Goal: Information Seeking & Learning: Learn about a topic

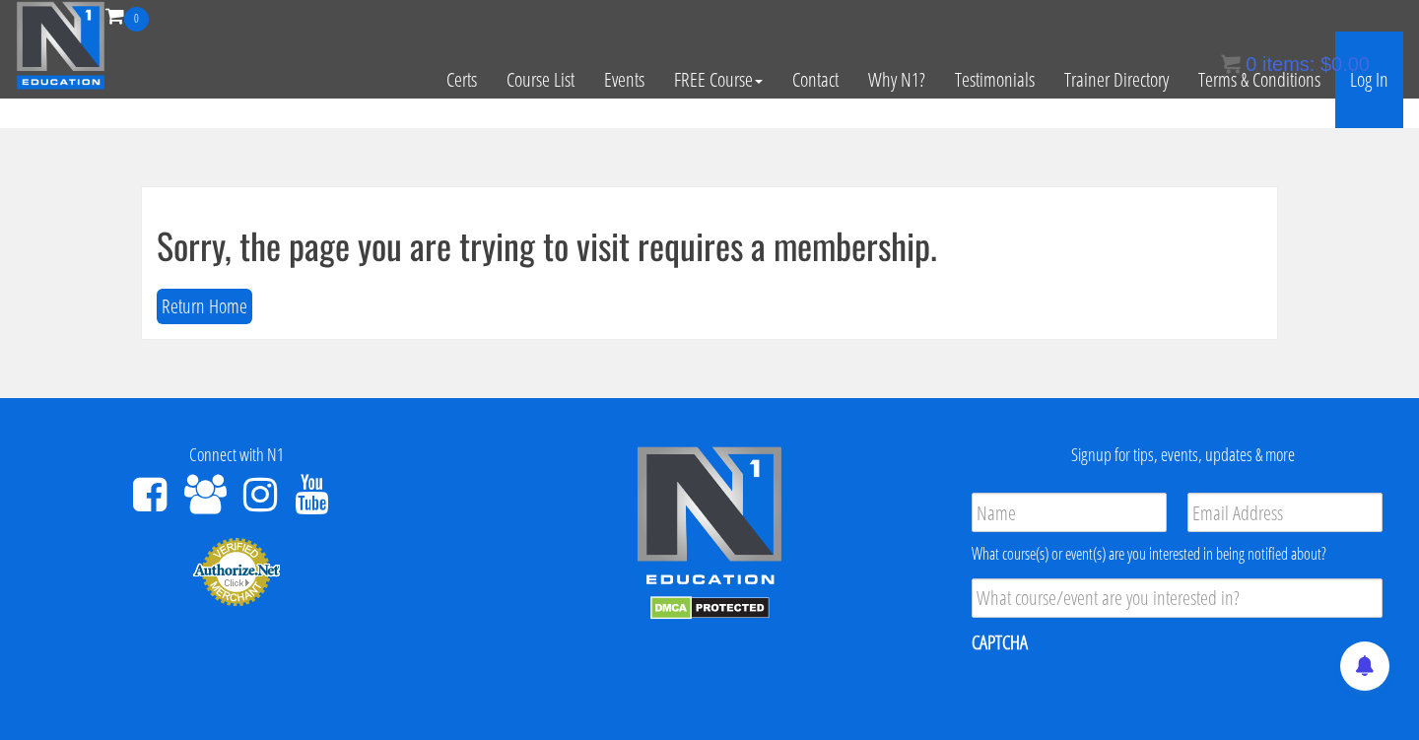
click at [1355, 94] on link "Log In" at bounding box center [1369, 80] width 68 height 97
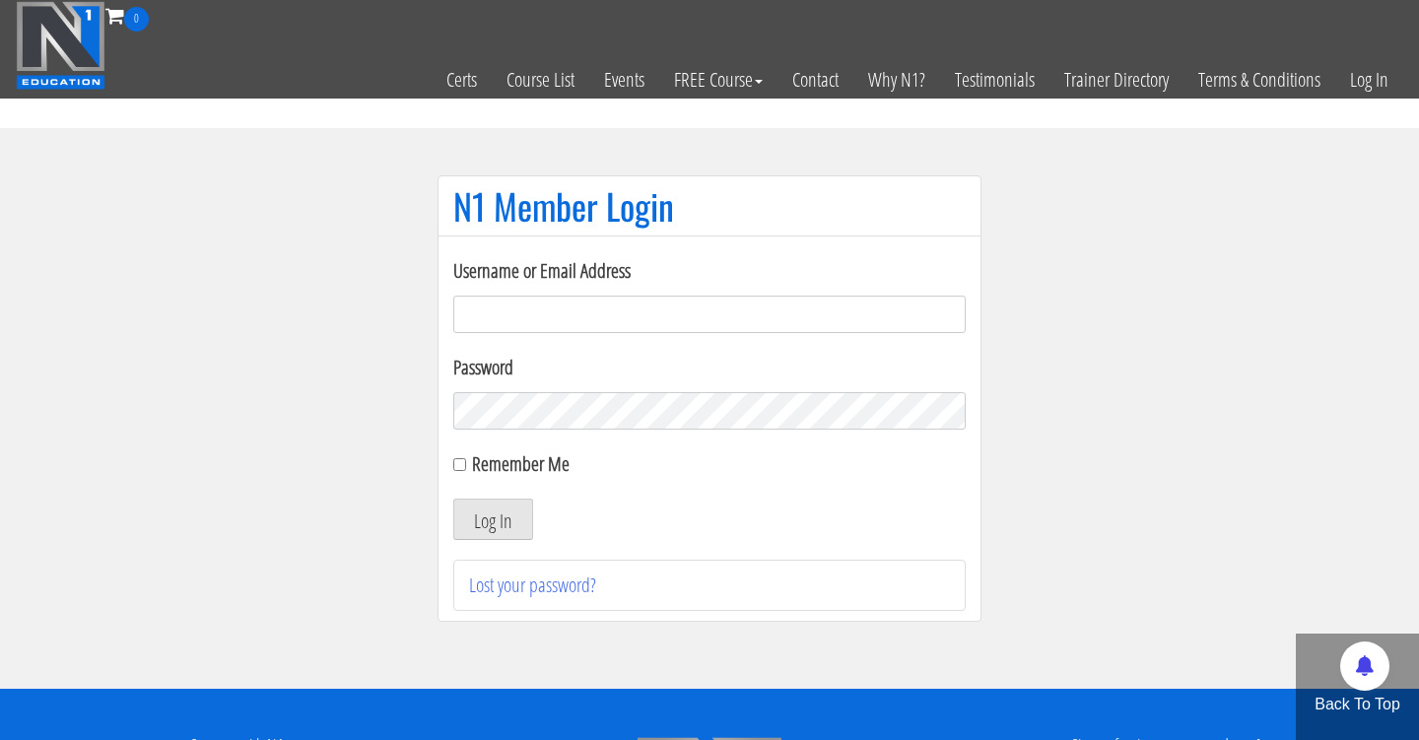
type input "Cynthia.jimenez49@yahoo.com"
click at [493, 519] on button "Log In" at bounding box center [493, 519] width 80 height 41
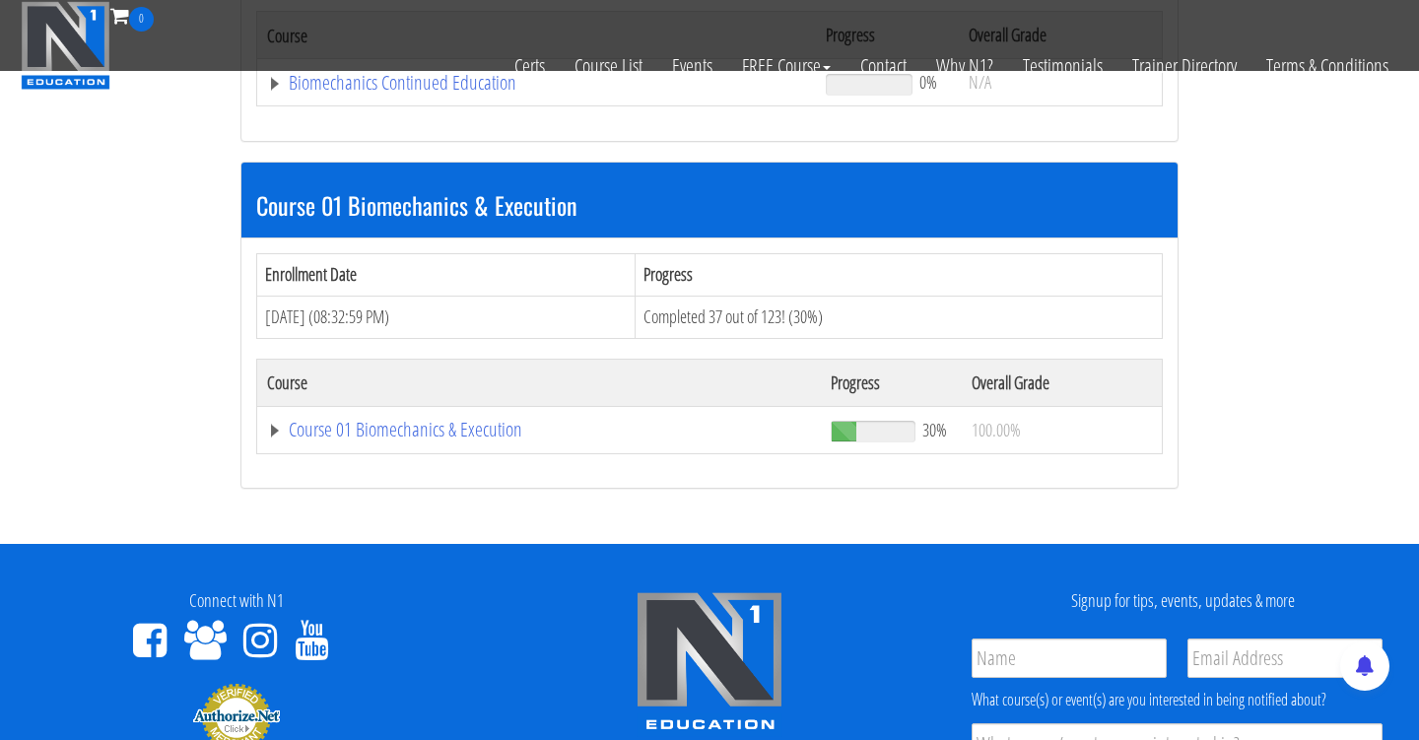
scroll to position [498, 0]
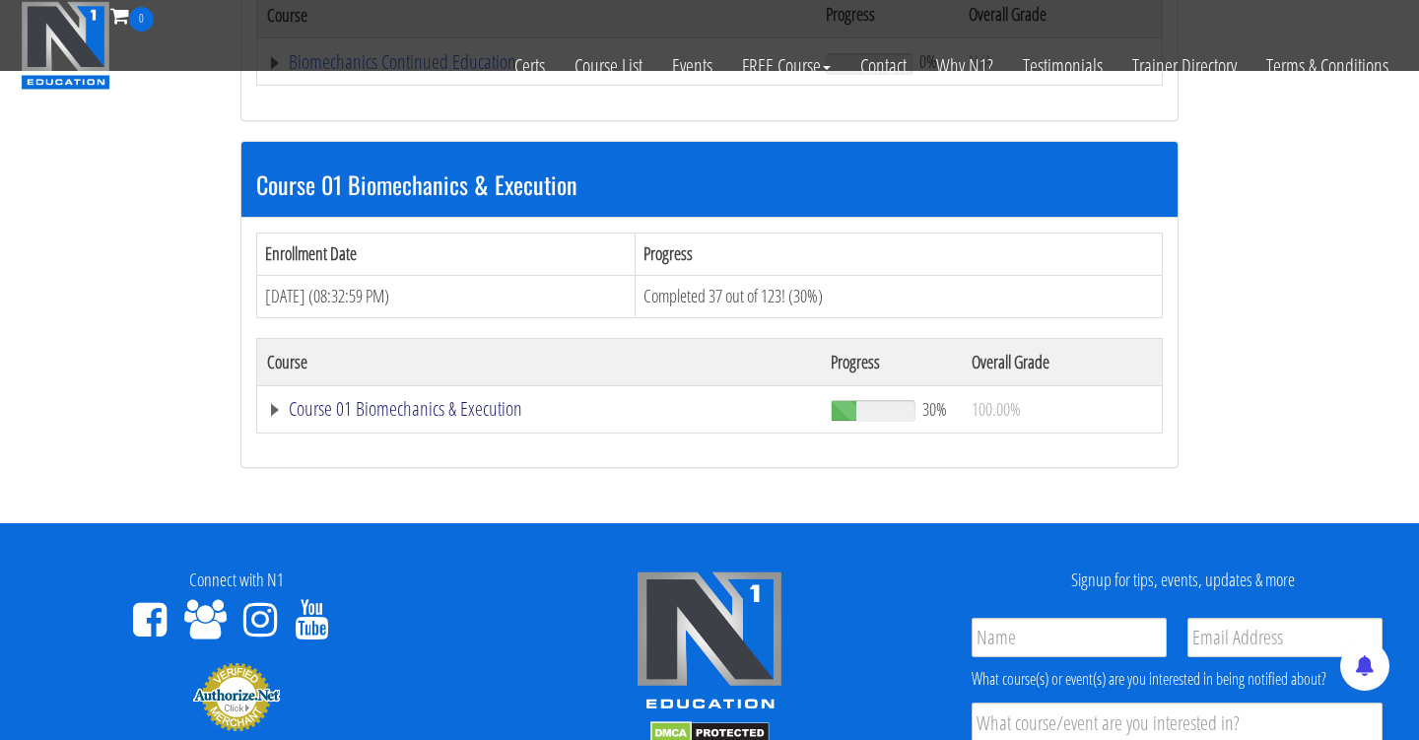
click at [379, 407] on link "Course 01 Biomechanics & Execution" at bounding box center [539, 409] width 544 height 20
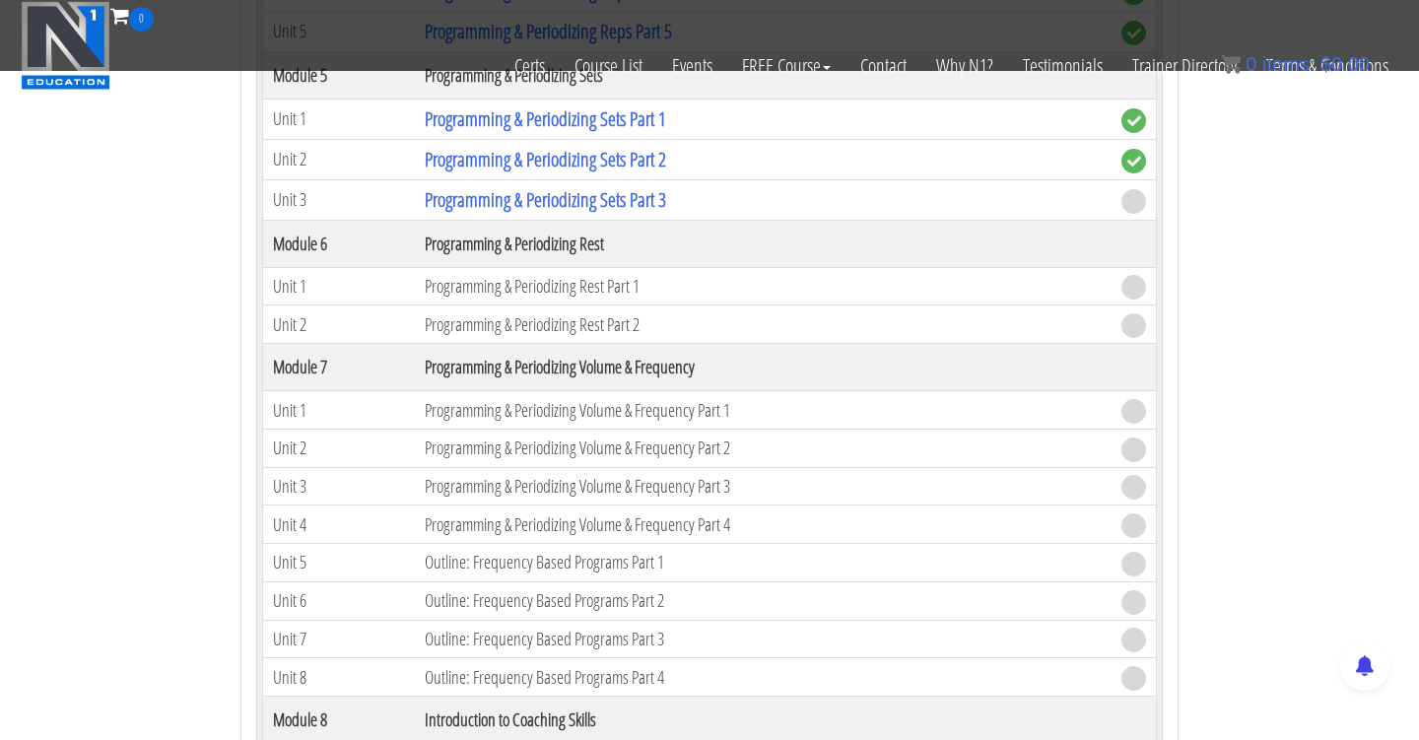
scroll to position [2484, 0]
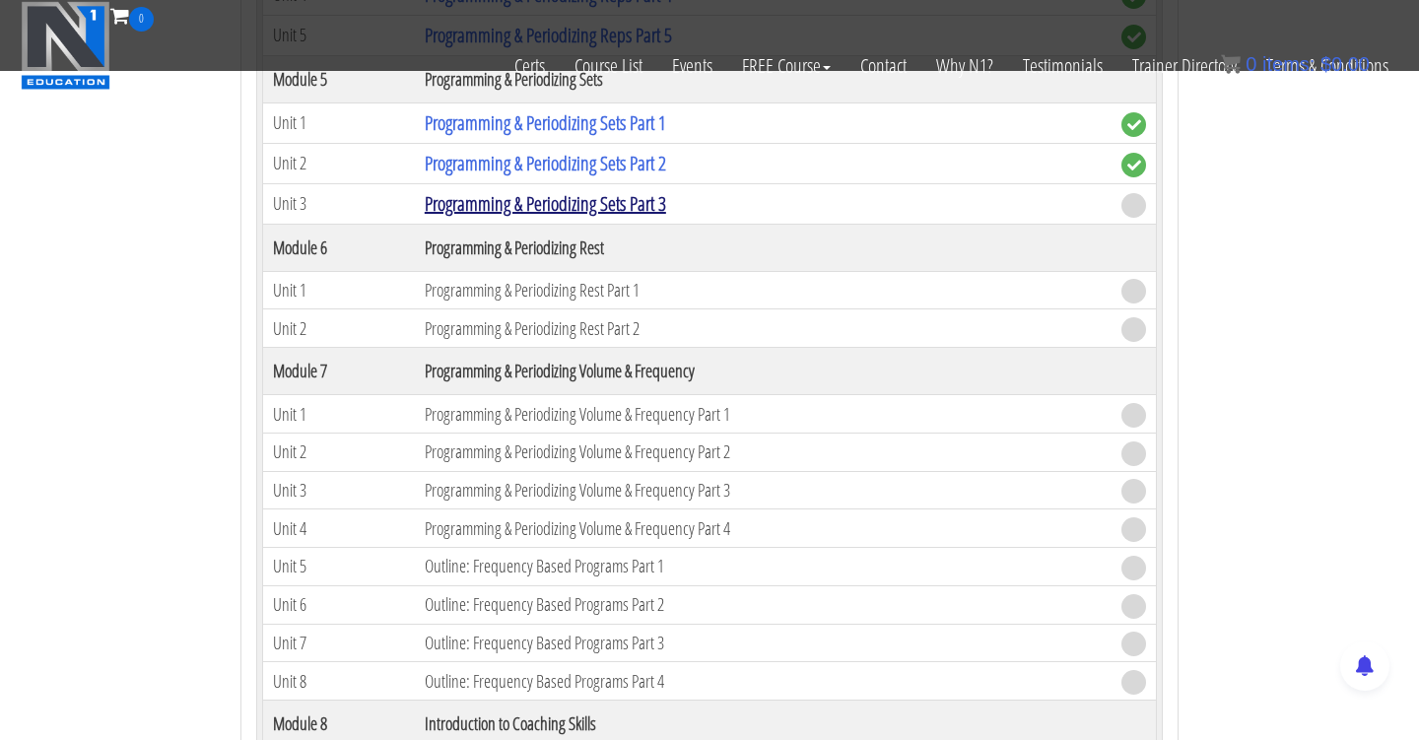
click at [599, 191] on link "Programming & Periodizing Sets Part 3" at bounding box center [545, 203] width 241 height 27
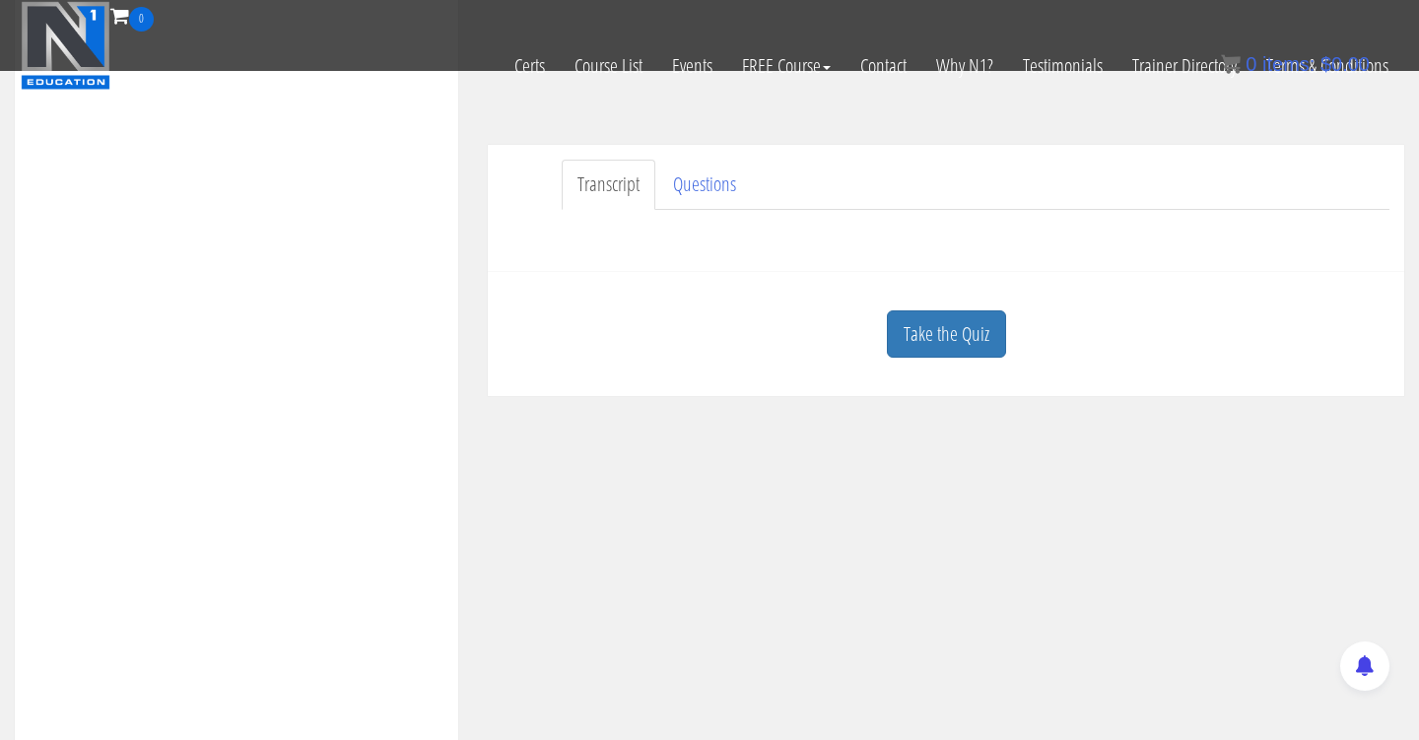
scroll to position [574, 0]
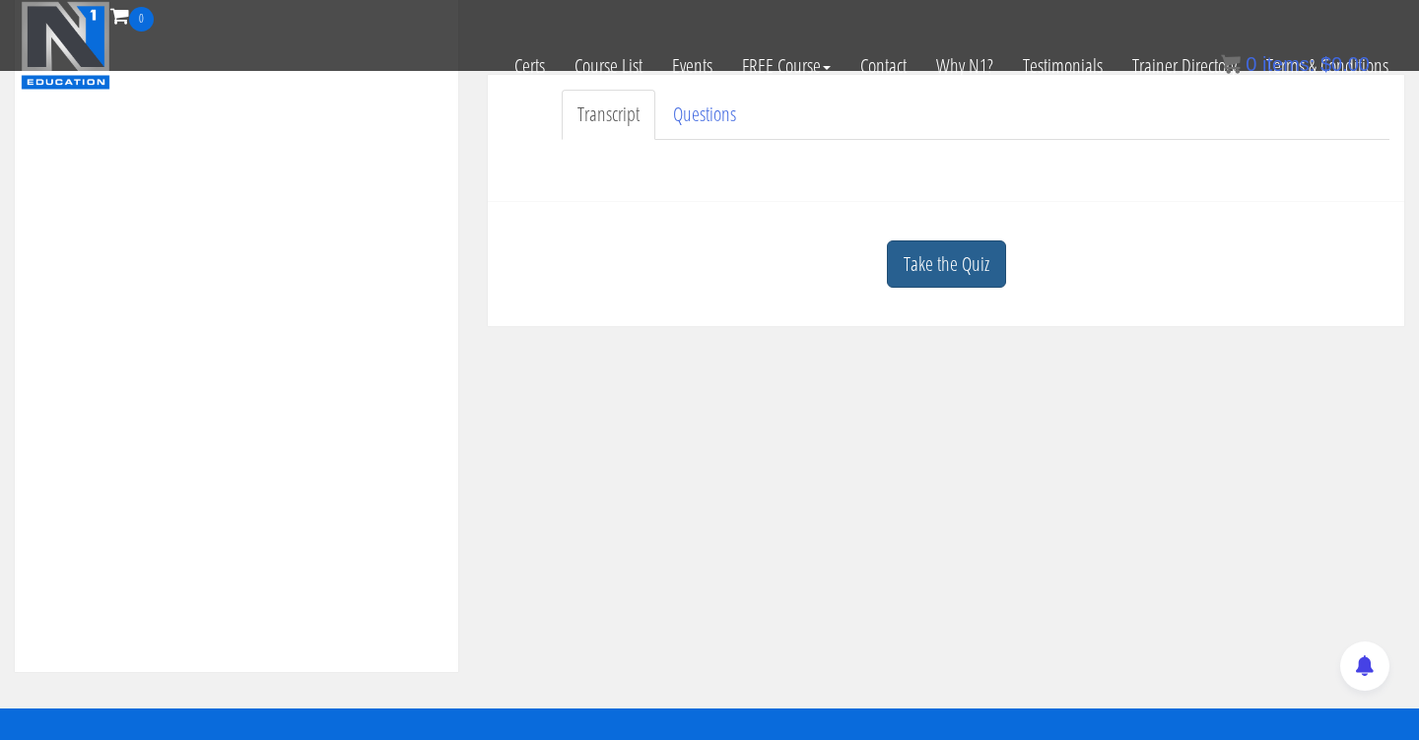
click at [931, 265] on link "Take the Quiz" at bounding box center [946, 264] width 119 height 48
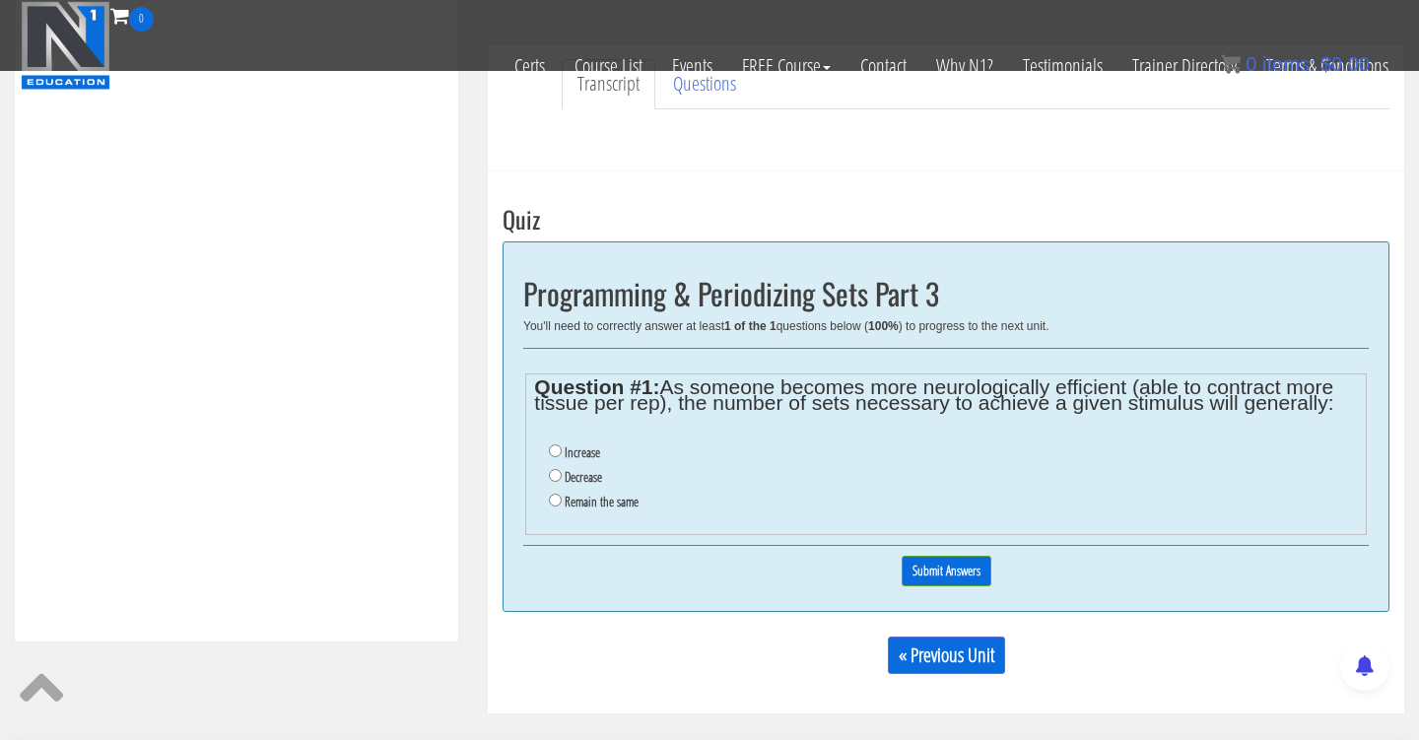
scroll to position [608, 0]
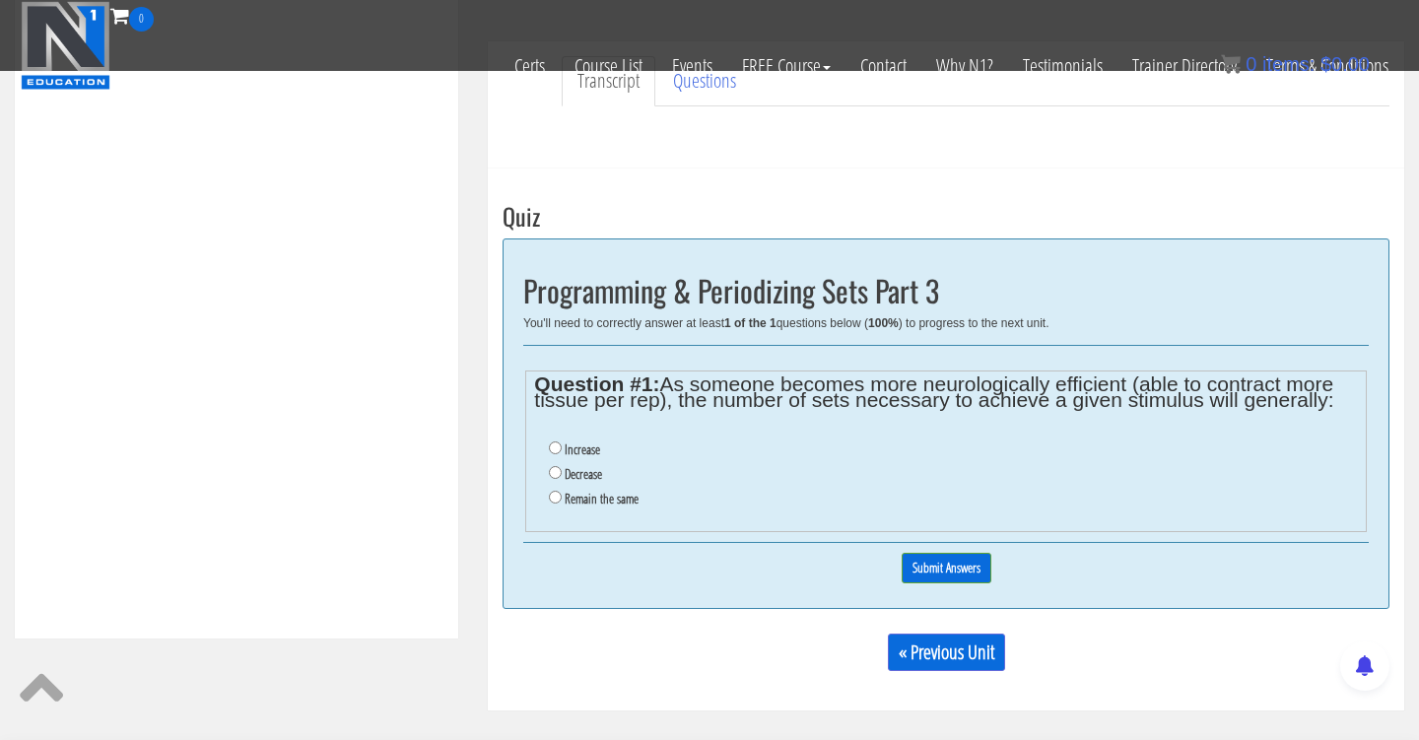
click at [555, 473] on input "Decrease" at bounding box center [555, 472] width 13 height 13
radio input "true"
click at [977, 561] on input "Submit Answers" at bounding box center [947, 568] width 90 height 31
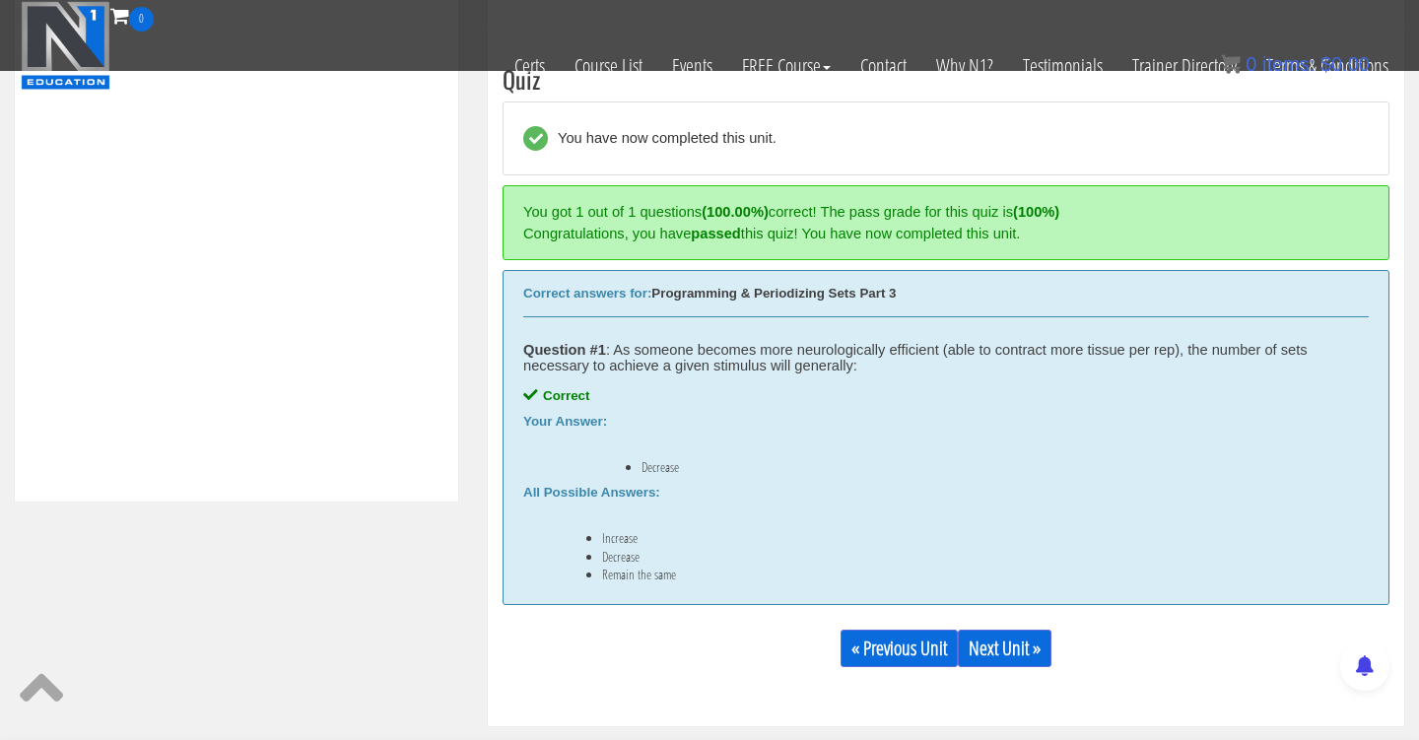
scroll to position [747, 0]
click at [1019, 657] on link "Next Unit »" at bounding box center [1005, 646] width 94 height 37
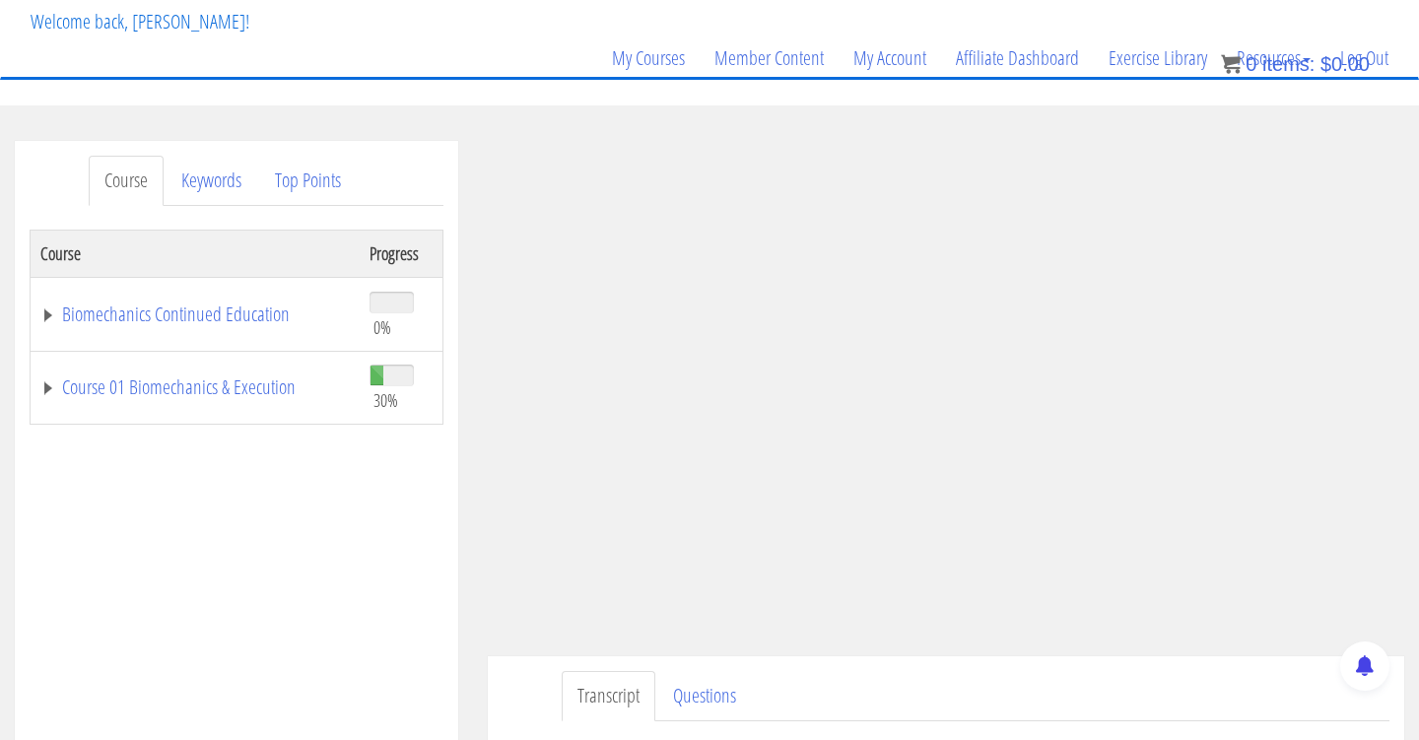
scroll to position [117, 0]
click at [231, 377] on link "Course 01 Biomechanics & Execution" at bounding box center [194, 387] width 309 height 20
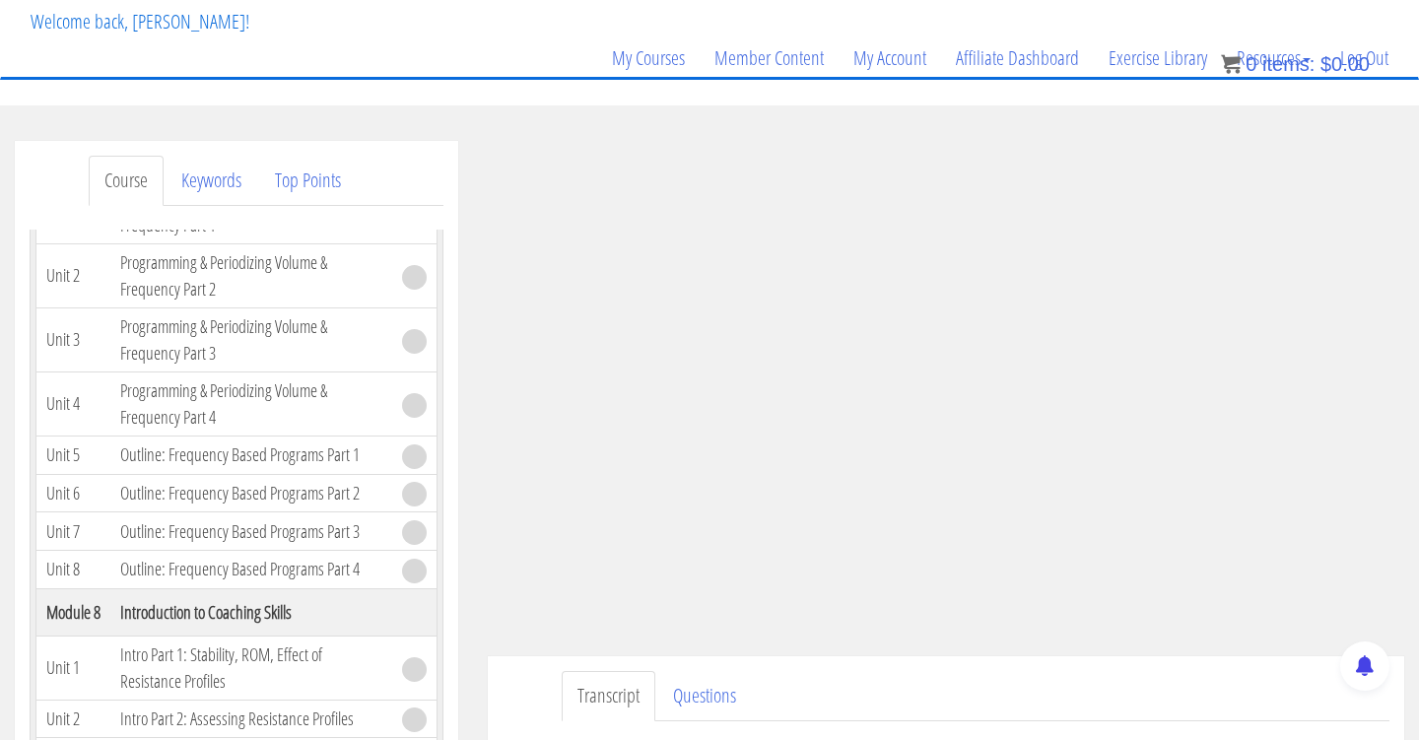
scroll to position [2390, 0]
